Goal: Task Accomplishment & Management: Manage account settings

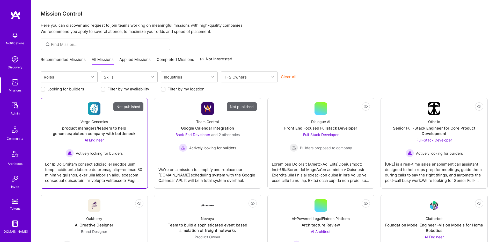
click at [131, 156] on div "Verge Genomics product managers/leaders to help genomics/biotech company with b…" at bounding box center [94, 136] width 98 height 42
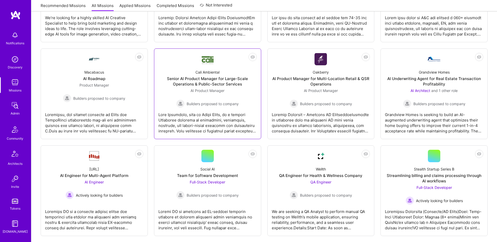
scroll to position [264, 0]
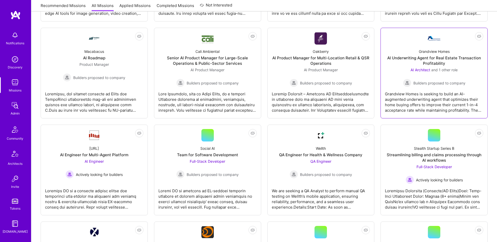
click at [455, 86] on div "Builders proposed to company" at bounding box center [434, 83] width 62 height 8
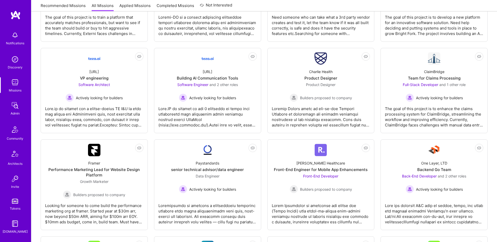
scroll to position [540, 0]
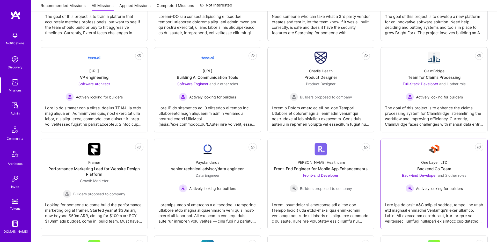
click at [409, 146] on link "Not Interested One Layer, LTD Backend Go Team Back-End Developer and 2 other ro…" at bounding box center [434, 184] width 98 height 82
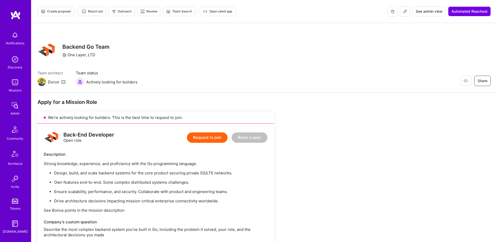
click at [403, 11] on icon at bounding box center [404, 11] width 3 height 3
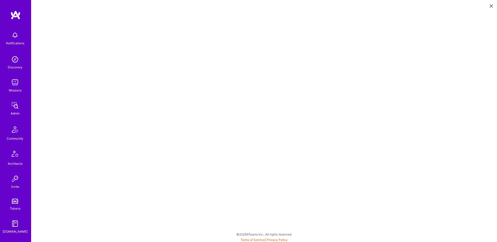
scroll to position [1, 0]
